Goal: Task Accomplishment & Management: Use online tool/utility

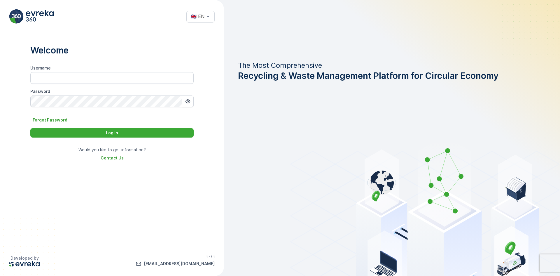
type input "MRF.US08"
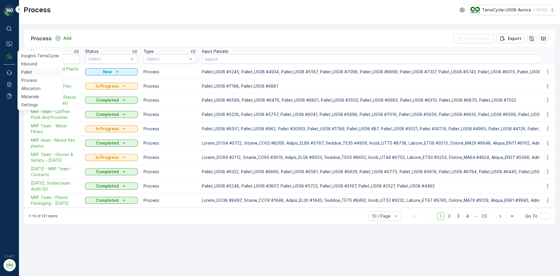
click at [32, 72] on link "Pallet" at bounding box center [40, 72] width 42 height 8
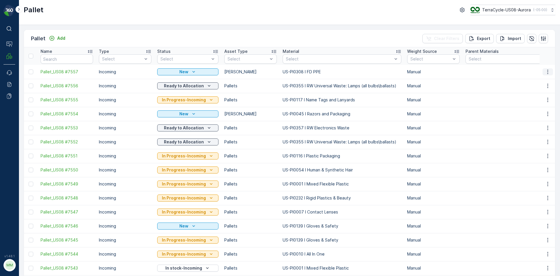
click at [547, 71] on icon "button" at bounding box center [548, 72] width 6 height 6
click at [537, 115] on span "Print QR" at bounding box center [532, 113] width 16 height 6
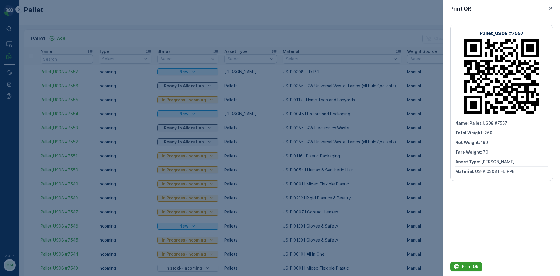
click at [475, 266] on p "Print QR" at bounding box center [470, 266] width 17 height 6
click at [550, 7] on icon "button" at bounding box center [550, 8] width 3 height 3
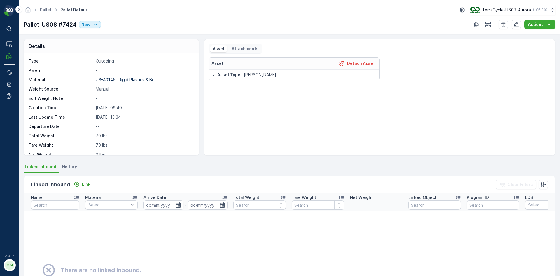
drag, startPoint x: 136, startPoint y: 10, endPoint x: 61, endPoint y: 10, distance: 75.2
click at [87, 11] on div "Pallet Pallet Details TerraCycle-US08-Aurora ( -05:00 )" at bounding box center [290, 10] width 532 height 10
click at [50, 8] on link "Pallet" at bounding box center [46, 9] width 12 height 5
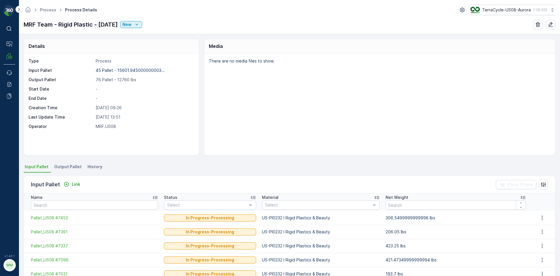
click at [59, 163] on li "Output Pallet" at bounding box center [68, 167] width 31 height 10
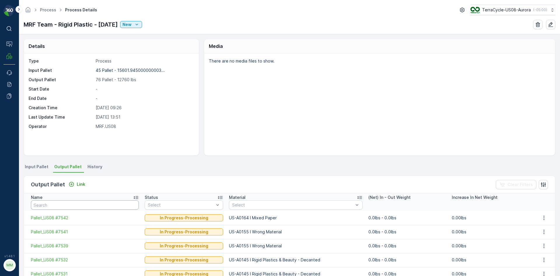
click at [109, 203] on input "text" at bounding box center [85, 204] width 108 height 9
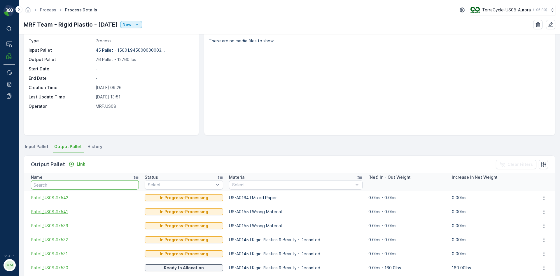
scroll to position [29, 0]
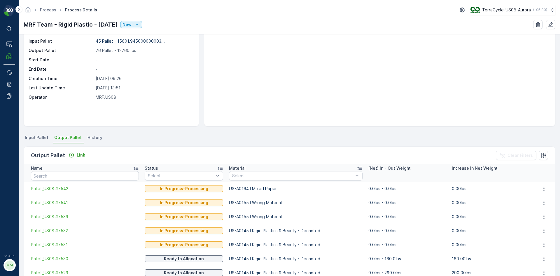
click at [37, 136] on span "Input Pallet" at bounding box center [37, 137] width 24 height 6
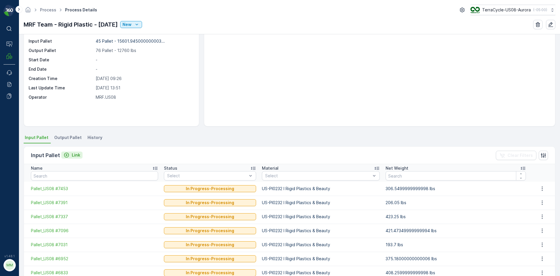
click at [78, 152] on p "Link" at bounding box center [76, 155] width 8 height 6
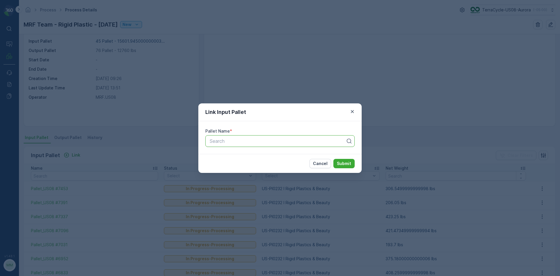
click at [237, 139] on div at bounding box center [277, 140] width 137 height 5
type input "5958"
click at [333, 159] on button "Submit" at bounding box center [343, 163] width 21 height 9
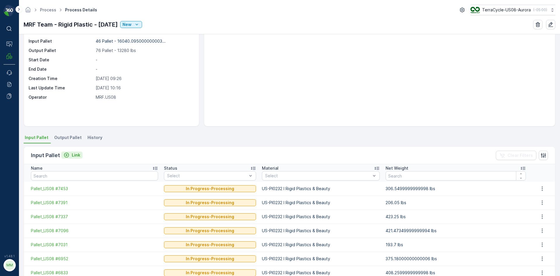
click at [72, 155] on p "Link" at bounding box center [76, 155] width 8 height 6
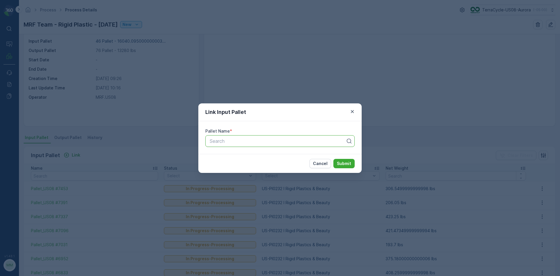
click at [228, 145] on div "Search" at bounding box center [279, 141] width 149 height 12
type input "7157"
click at [333, 159] on button "Submit" at bounding box center [343, 163] width 21 height 9
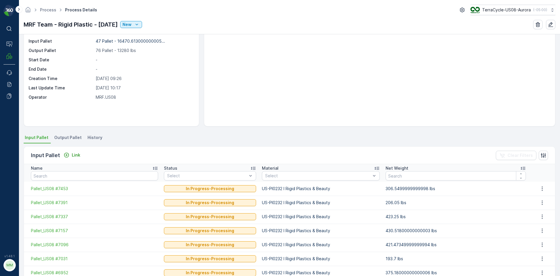
click at [64, 135] on span "Output Pallet" at bounding box center [67, 137] width 27 height 6
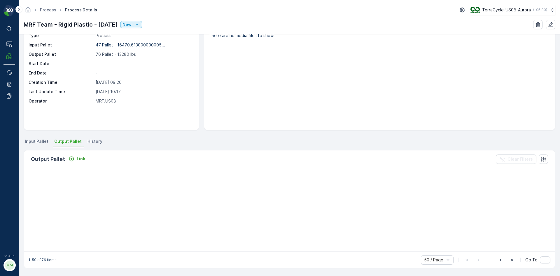
scroll to position [29, 0]
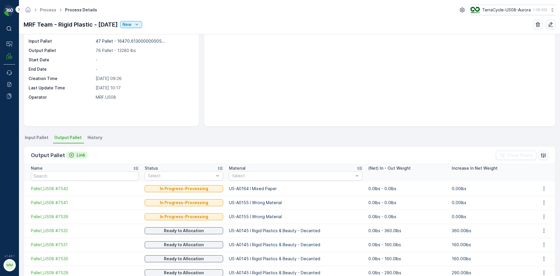
click at [77, 154] on p "Link" at bounding box center [81, 155] width 8 height 6
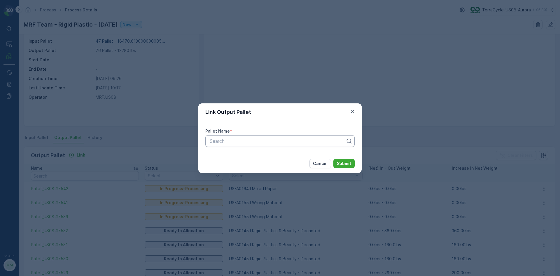
click at [222, 138] on div "Search" at bounding box center [279, 141] width 149 height 12
type input "7561"
click at [333, 159] on button "Submit" at bounding box center [343, 163] width 21 height 9
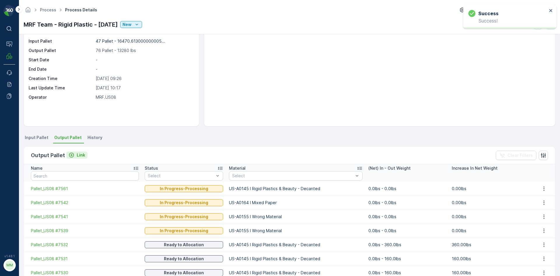
click at [80, 155] on p "Link" at bounding box center [81, 155] width 8 height 6
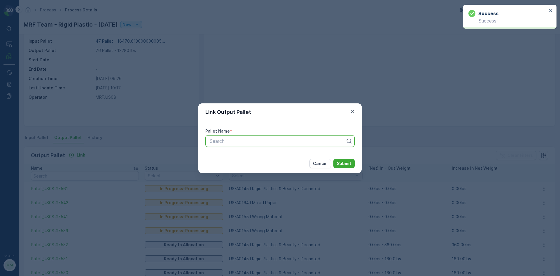
click at [227, 138] on div at bounding box center [277, 140] width 137 height 5
type input "7562"
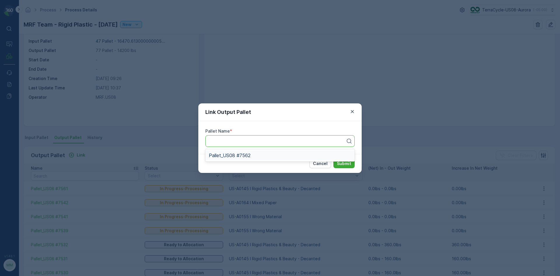
click at [333, 159] on button "Submit" at bounding box center [343, 163] width 21 height 9
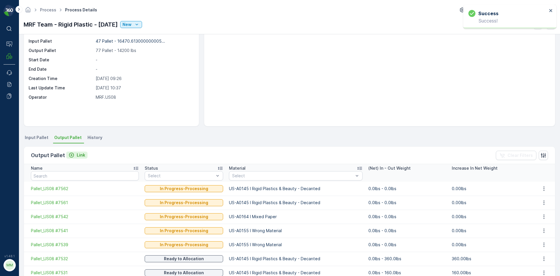
click at [81, 155] on p "Link" at bounding box center [81, 155] width 8 height 6
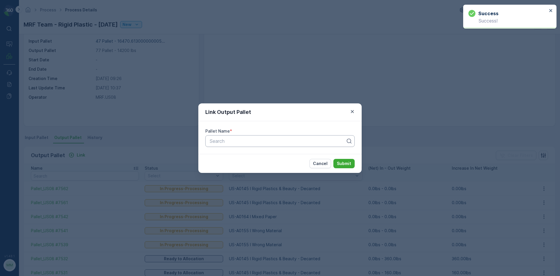
click at [228, 143] on div at bounding box center [277, 140] width 137 height 5
type input "7563"
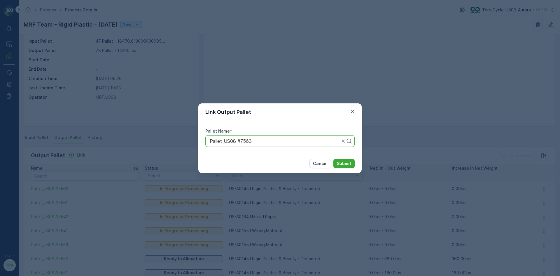
click at [333, 159] on button "Submit" at bounding box center [343, 163] width 21 height 9
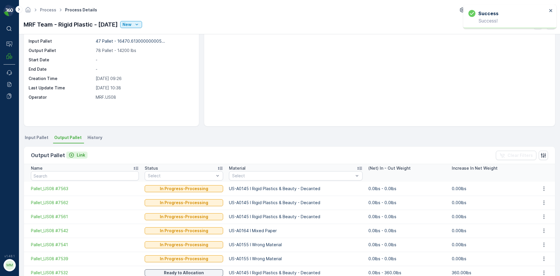
click at [79, 155] on p "Link" at bounding box center [81, 155] width 8 height 6
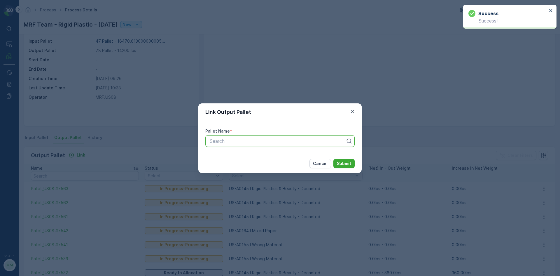
click at [273, 142] on div at bounding box center [277, 140] width 137 height 5
type input "7424"
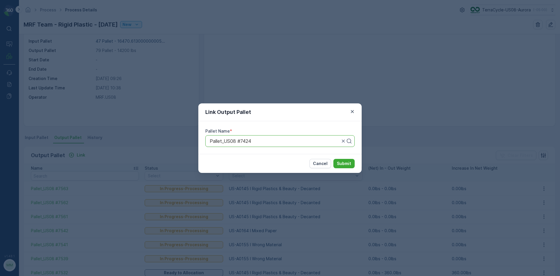
click at [333, 159] on button "Submit" at bounding box center [343, 163] width 21 height 9
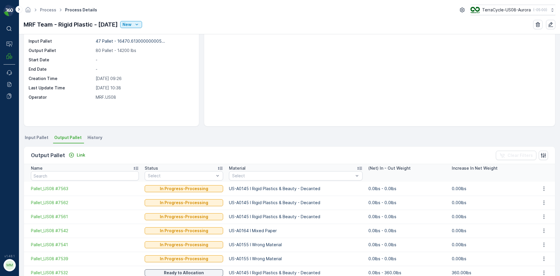
click at [41, 141] on li "Input Pallet" at bounding box center [37, 138] width 27 height 10
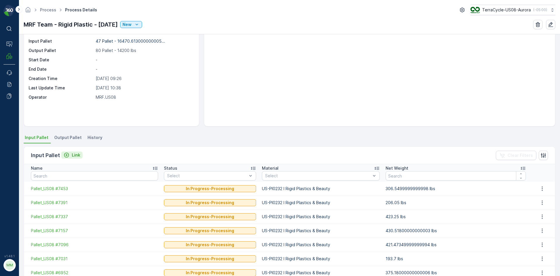
click at [69, 154] on icon "Link" at bounding box center [67, 155] width 6 height 6
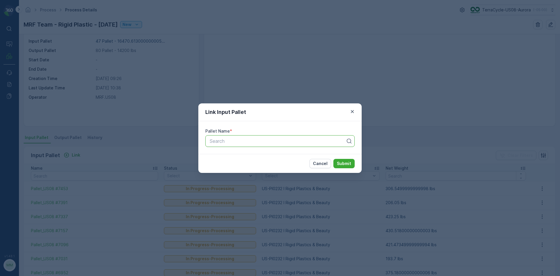
click at [213, 141] on div at bounding box center [277, 140] width 137 height 5
type input "6583"
click at [333, 159] on button "Submit" at bounding box center [343, 163] width 21 height 9
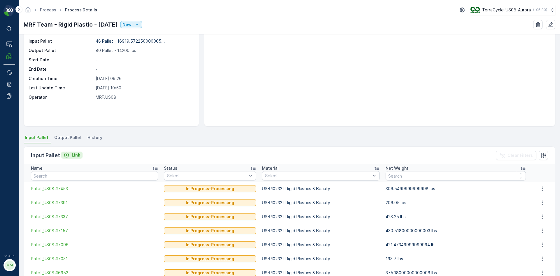
click at [70, 153] on div "Link" at bounding box center [72, 155] width 17 height 6
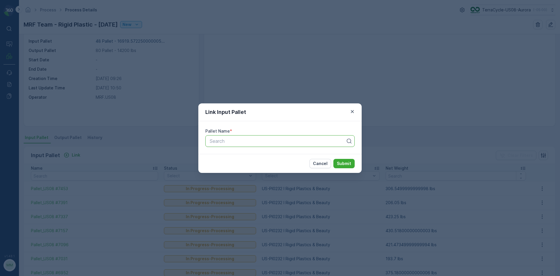
click at [237, 138] on div at bounding box center [277, 140] width 137 height 5
type input "5267"
click at [333, 159] on button "Submit" at bounding box center [343, 163] width 21 height 9
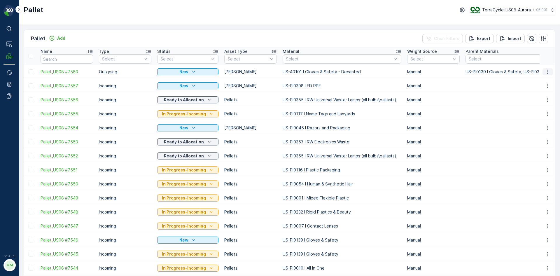
click at [548, 70] on icon "button" at bounding box center [548, 72] width 6 height 6
click at [535, 113] on span "Print QR" at bounding box center [532, 113] width 16 height 6
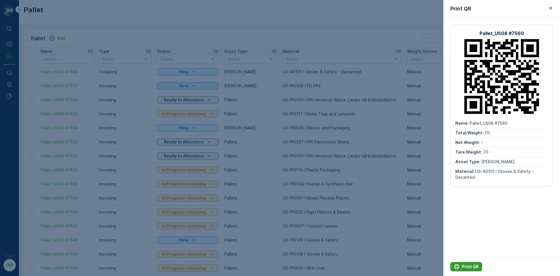
click at [469, 266] on p "Print QR" at bounding box center [470, 266] width 17 height 6
click at [549, 6] on icon "button" at bounding box center [551, 8] width 6 height 6
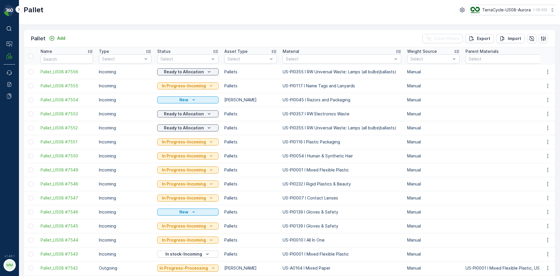
click at [61, 40] on p "Add" at bounding box center [61, 38] width 8 height 6
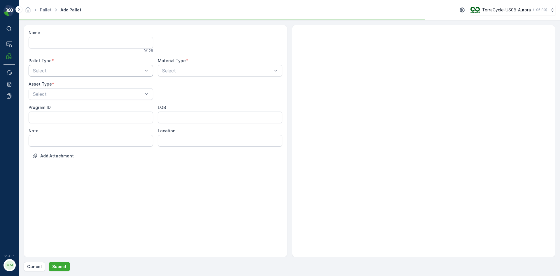
click at [71, 71] on div at bounding box center [87, 70] width 111 height 5
click at [57, 95] on div "Outgoing" at bounding box center [91, 94] width 118 height 5
click at [57, 95] on div at bounding box center [87, 93] width 111 height 5
click at [55, 105] on div "[PERSON_NAME]" at bounding box center [91, 108] width 125 height 10
click at [180, 71] on div at bounding box center [217, 70] width 111 height 5
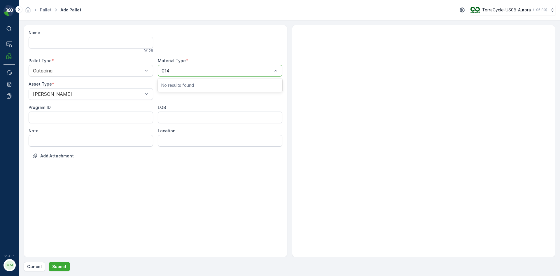
type input "0145"
click at [49, 262] on button "Submit" at bounding box center [59, 266] width 21 height 9
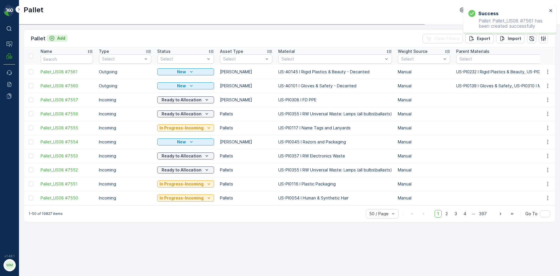
click at [61, 38] on p "Add" at bounding box center [61, 38] width 8 height 6
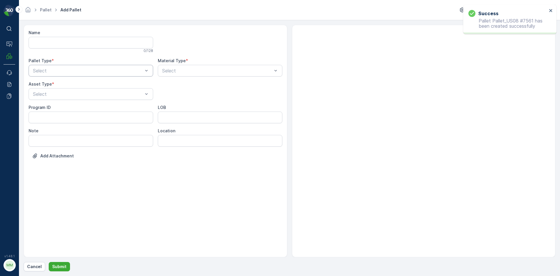
click at [83, 68] on div at bounding box center [87, 70] width 111 height 5
click at [71, 96] on div "Outgoing" at bounding box center [91, 94] width 118 height 5
click at [71, 96] on div at bounding box center [87, 93] width 111 height 5
click at [61, 104] on div "[PERSON_NAME]" at bounding box center [91, 108] width 125 height 10
click at [176, 71] on div at bounding box center [217, 70] width 111 height 5
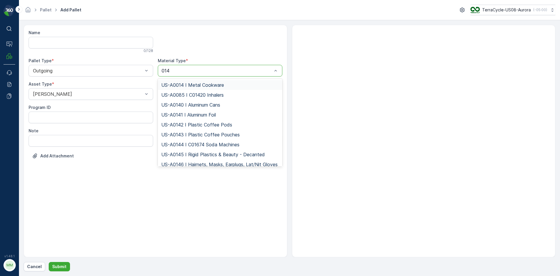
type input "0145"
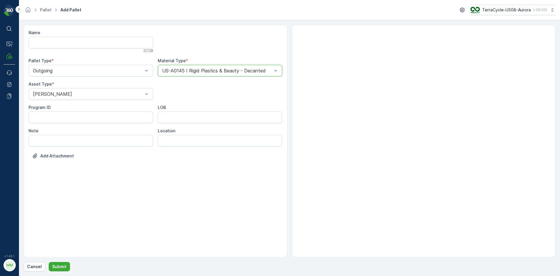
click at [49, 262] on button "Submit" at bounding box center [59, 266] width 21 height 9
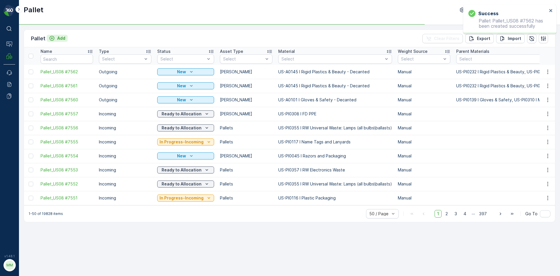
click at [60, 38] on p "Add" at bounding box center [61, 38] width 8 height 6
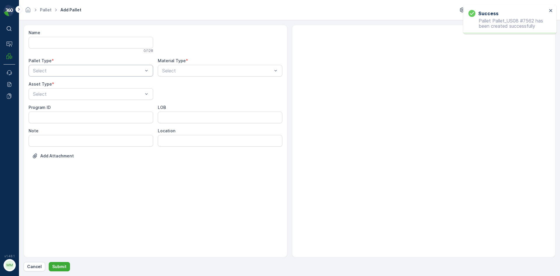
click at [64, 71] on div at bounding box center [87, 70] width 111 height 5
drag, startPoint x: 49, startPoint y: 101, endPoint x: 53, endPoint y: 94, distance: 8.0
click at [53, 94] on div "Incoming Outgoing" at bounding box center [91, 90] width 125 height 22
click at [53, 94] on div "Outgoing" at bounding box center [91, 94] width 118 height 5
click at [54, 94] on div at bounding box center [87, 93] width 111 height 5
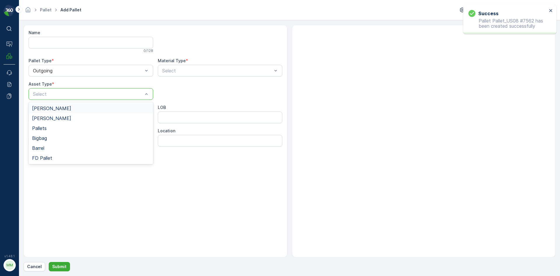
click at [54, 111] on div "[PERSON_NAME]" at bounding box center [91, 108] width 118 height 5
click at [193, 71] on div at bounding box center [217, 70] width 111 height 5
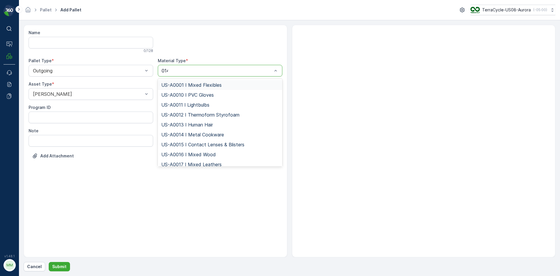
type input "0145"
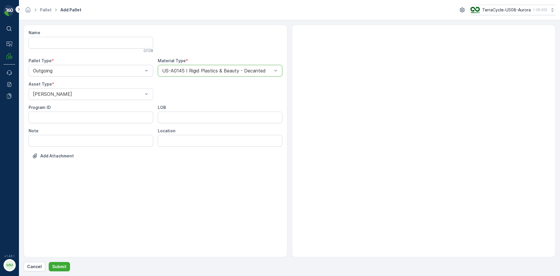
click at [49, 262] on button "Submit" at bounding box center [59, 266] width 21 height 9
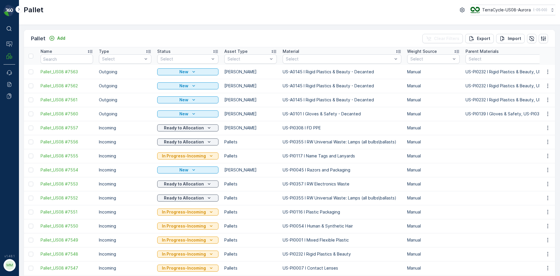
click at [31, 99] on div at bounding box center [31, 99] width 5 height 5
click at [29, 97] on input "checkbox" at bounding box center [29, 97] width 0 height 0
click at [31, 84] on div at bounding box center [31, 85] width 5 height 5
click at [29, 83] on input "checkbox" at bounding box center [29, 83] width 0 height 0
click at [31, 72] on div at bounding box center [31, 71] width 5 height 5
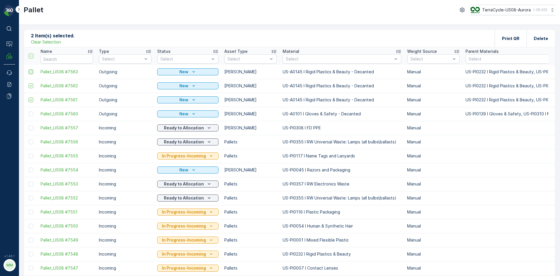
click at [29, 69] on input "checkbox" at bounding box center [29, 69] width 0 height 0
click at [517, 38] on p "Print QR" at bounding box center [510, 39] width 17 height 6
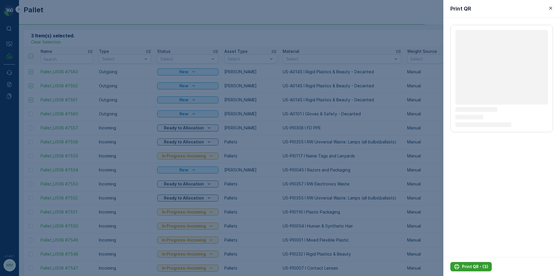
click at [473, 267] on p "Print QR - (3)" at bounding box center [475, 266] width 26 height 6
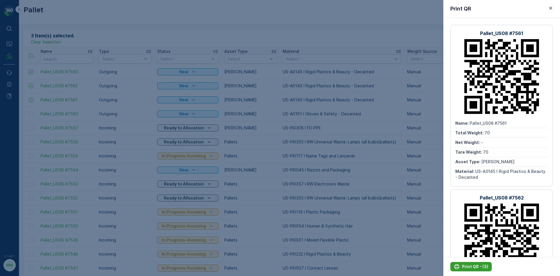
click at [473, 267] on p "Print QR - (3)" at bounding box center [475, 266] width 26 height 6
click at [303, 108] on div at bounding box center [280, 138] width 560 height 276
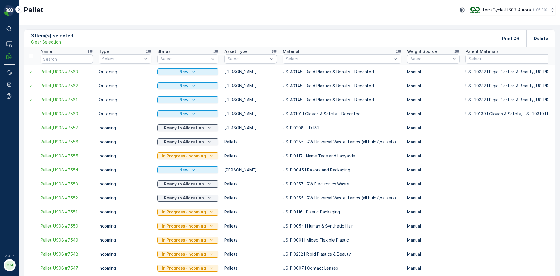
click at [59, 41] on p "Clear Selection" at bounding box center [46, 42] width 30 height 6
click at [81, 58] on input "text" at bounding box center [67, 58] width 52 height 9
type input "7512"
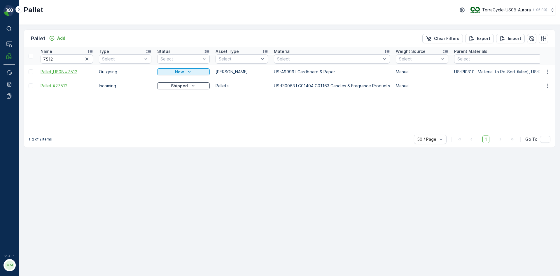
click at [72, 72] on span "Pallet_US08 #7512" at bounding box center [67, 72] width 52 height 6
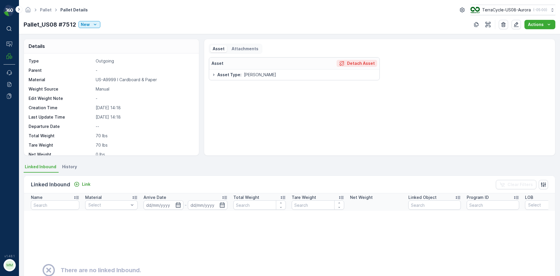
click at [362, 63] on p "Detach Asset" at bounding box center [361, 63] width 28 height 6
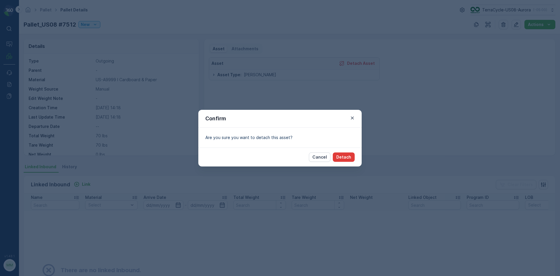
click at [350, 157] on p "Detach" at bounding box center [343, 157] width 15 height 6
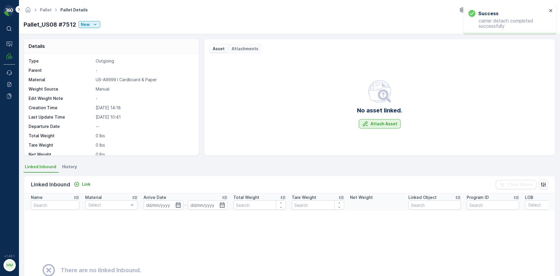
click at [388, 126] on p "Attach Asset" at bounding box center [383, 124] width 27 height 6
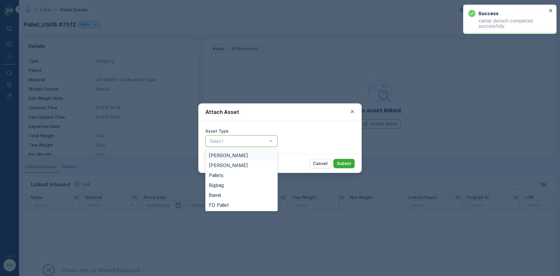
click at [255, 146] on div "Select" at bounding box center [241, 141] width 72 height 12
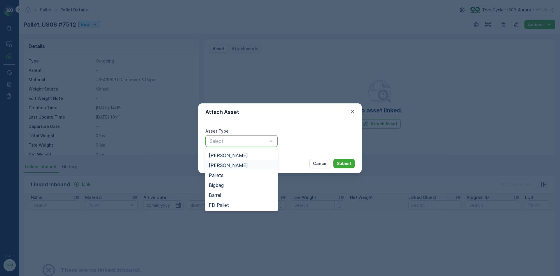
click at [224, 168] on div "[PERSON_NAME]" at bounding box center [241, 165] width 72 height 10
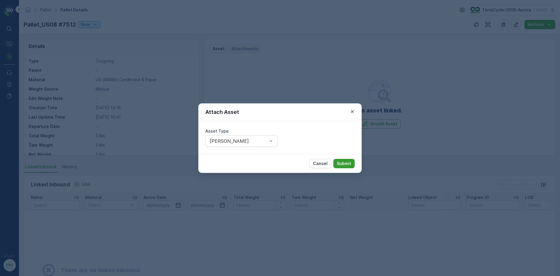
click at [344, 161] on p "Submit" at bounding box center [344, 163] width 14 height 6
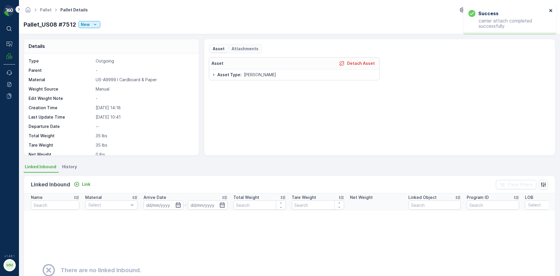
click at [552, 10] on icon "close" at bounding box center [551, 10] width 4 height 5
click at [515, 25] on icon "button" at bounding box center [516, 25] width 6 height 6
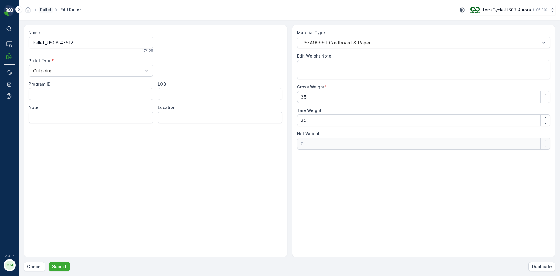
click at [50, 10] on link "Pallet" at bounding box center [46, 9] width 12 height 5
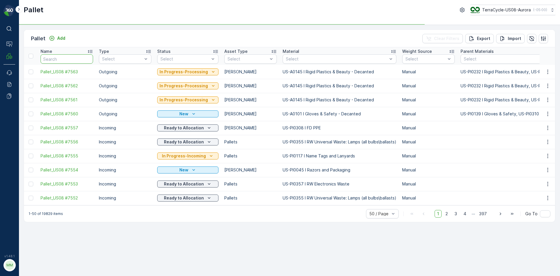
click at [78, 60] on input "text" at bounding box center [67, 58] width 52 height 9
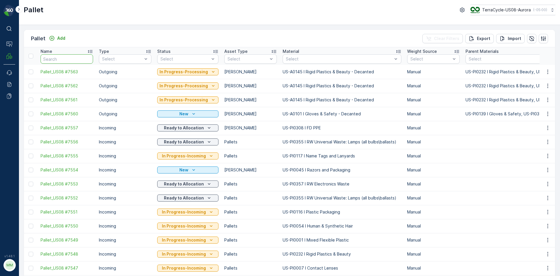
click at [78, 60] on input "text" at bounding box center [67, 58] width 52 height 9
type input "7513"
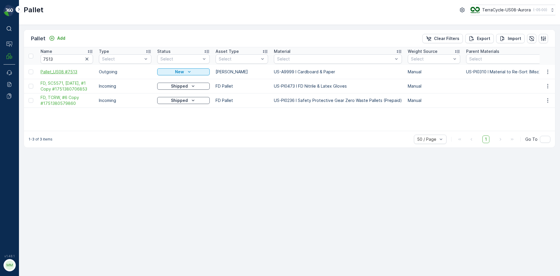
click at [62, 71] on span "Pallet_US08 #7513" at bounding box center [67, 72] width 52 height 6
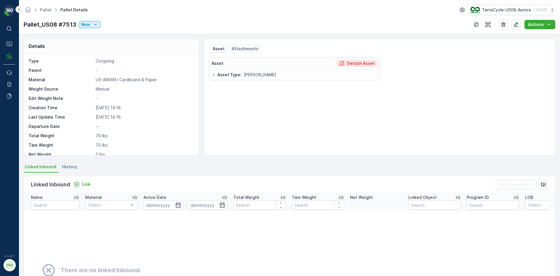
click at [362, 64] on p "Detach Asset" at bounding box center [361, 63] width 28 height 6
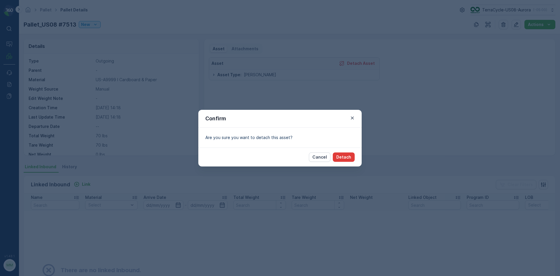
click at [348, 153] on button "Detach" at bounding box center [344, 156] width 22 height 9
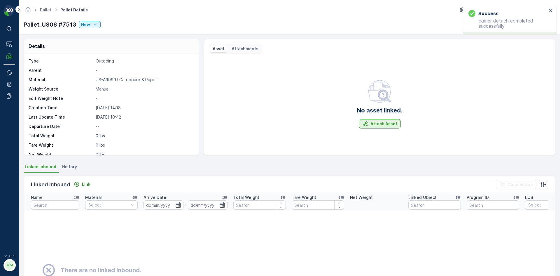
click at [393, 128] on button "Attach Asset" at bounding box center [380, 123] width 42 height 9
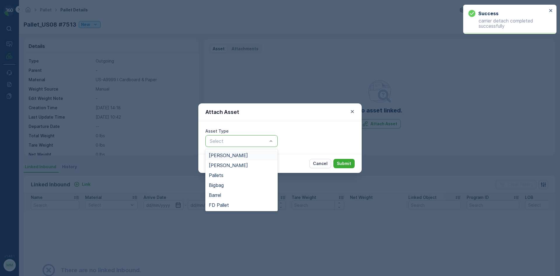
click at [260, 142] on div at bounding box center [238, 140] width 59 height 5
click at [234, 165] on div "[PERSON_NAME]" at bounding box center [241, 164] width 65 height 5
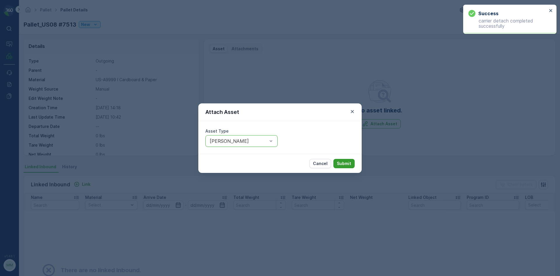
click at [343, 160] on p "Submit" at bounding box center [344, 163] width 14 height 6
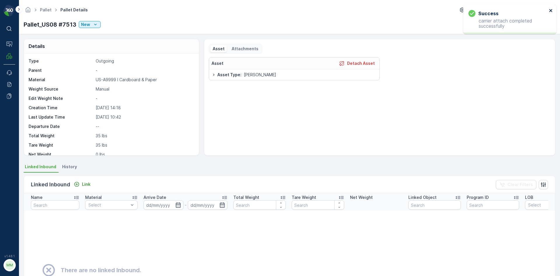
click at [551, 11] on icon "close" at bounding box center [550, 10] width 3 height 3
